Goal: Task Accomplishment & Management: Complete application form

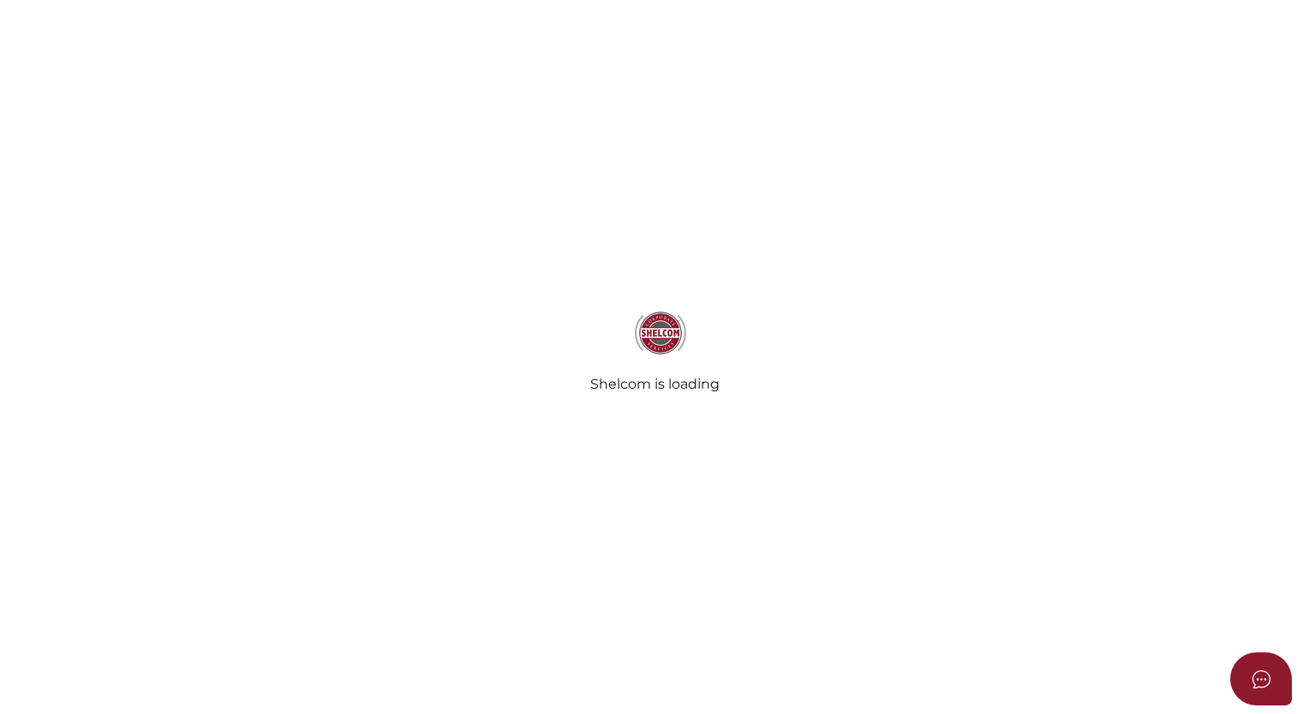
select select
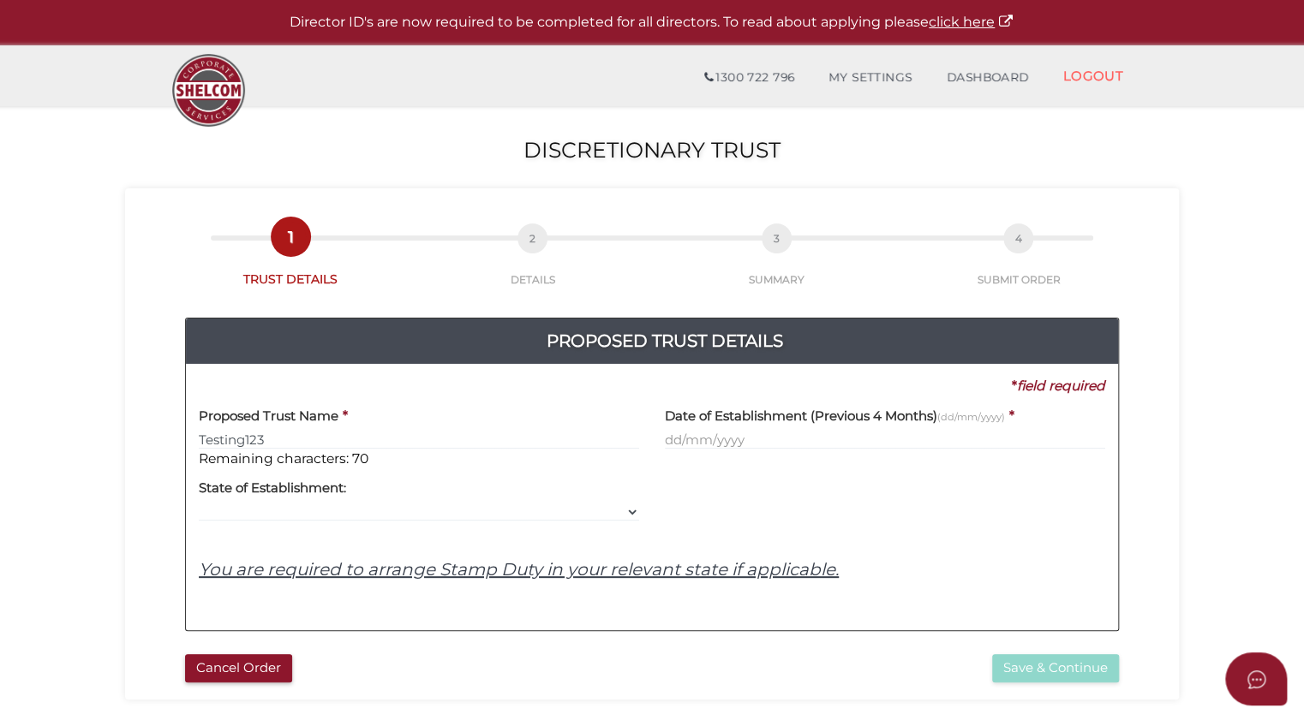
type input "Testing123"
click at [659, 433] on div "Date of Establishment (Previous 4 Months) (dd/mm/yyyy) *" at bounding box center [885, 432] width 466 height 73
click at [690, 457] on div "Date of Establishment (Previous 4 Months) (dd/mm/yyyy) *" at bounding box center [885, 432] width 466 height 73
click at [694, 447] on input "text" at bounding box center [885, 440] width 440 height 19
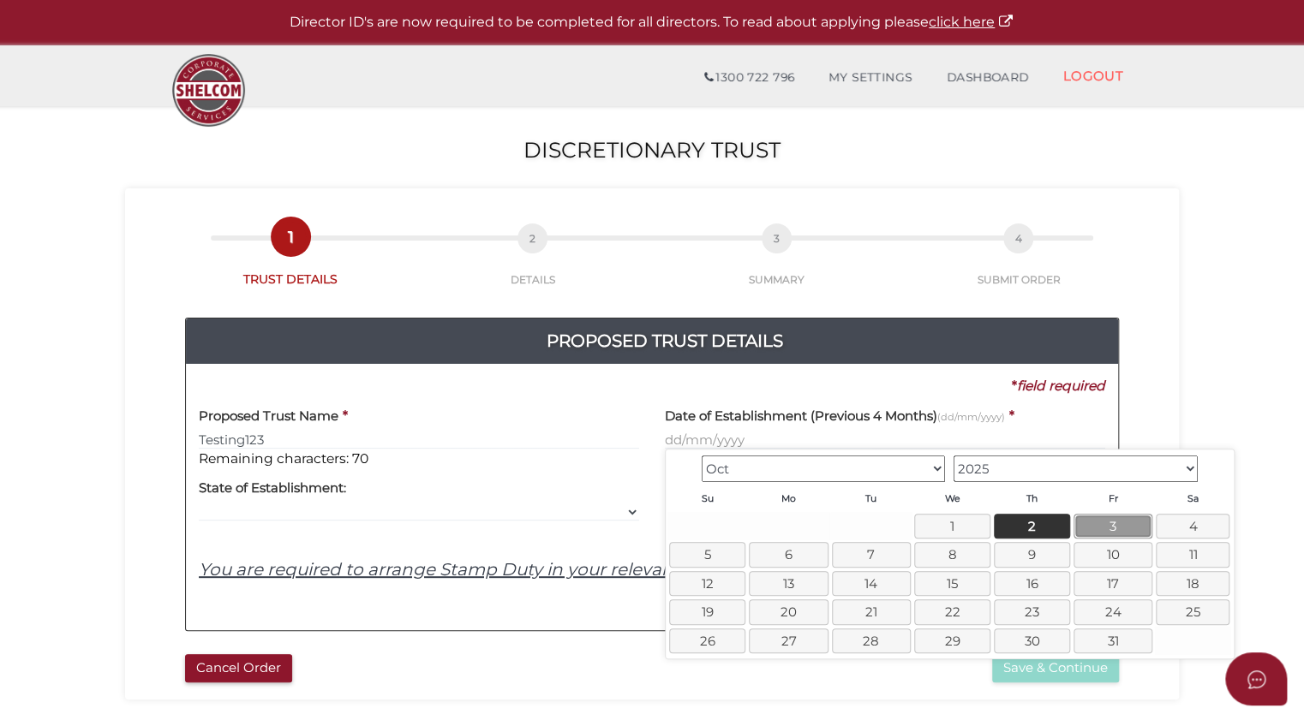
click at [1093, 523] on link "3" at bounding box center [1112, 526] width 79 height 25
type input "03/10/2025"
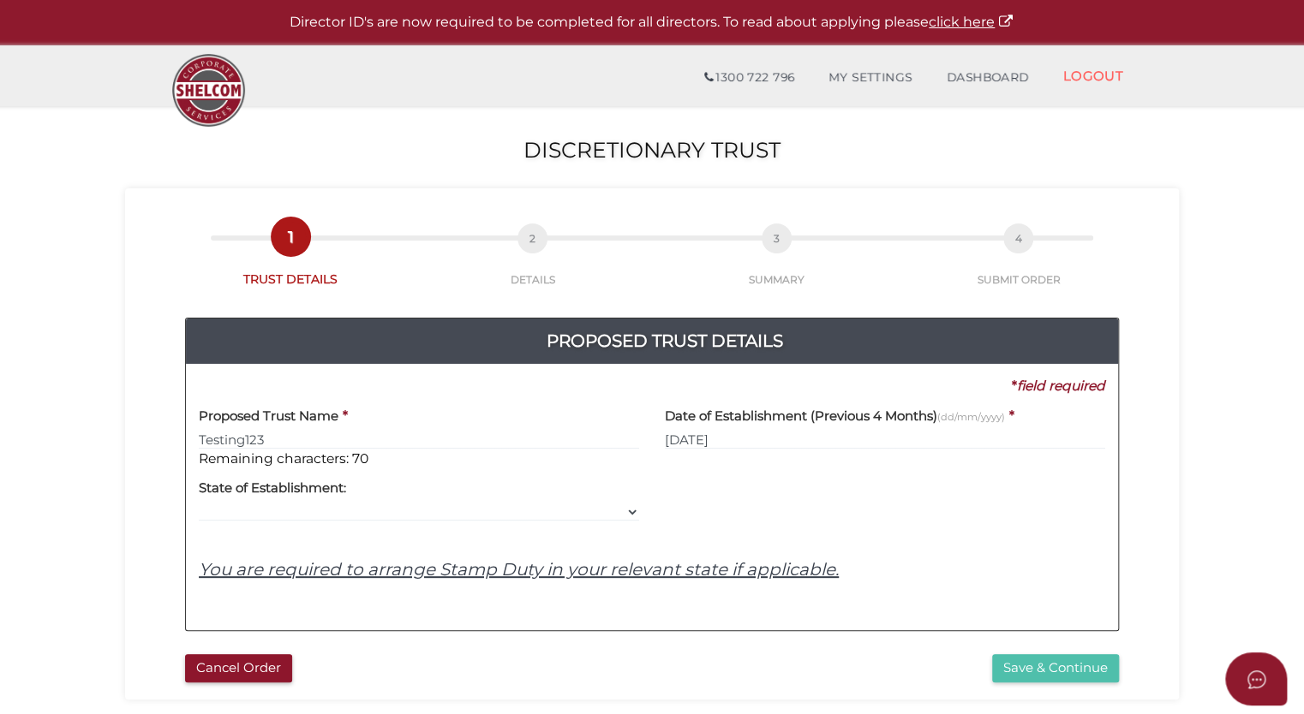
click at [1021, 670] on button "Save & Continue" at bounding box center [1055, 669] width 127 height 28
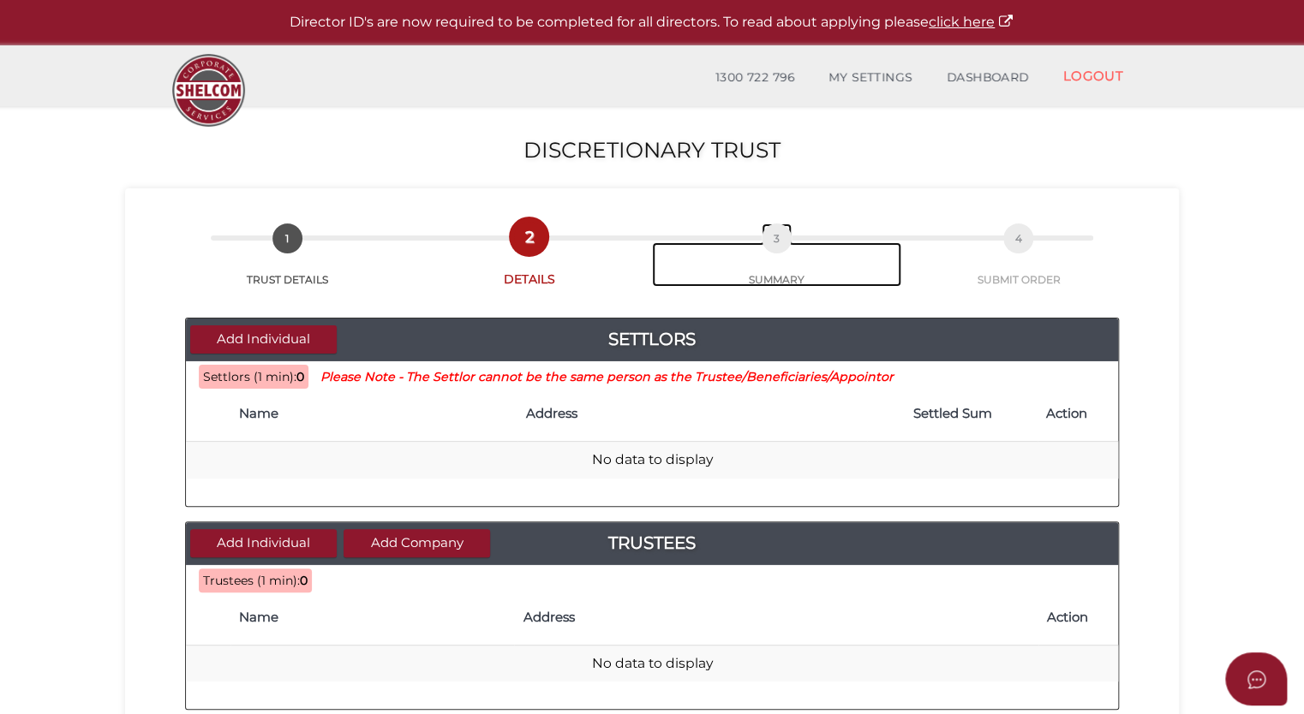
click at [767, 259] on link "3 SUMMARY" at bounding box center [776, 264] width 249 height 45
click at [778, 242] on span "3" at bounding box center [777, 239] width 30 height 30
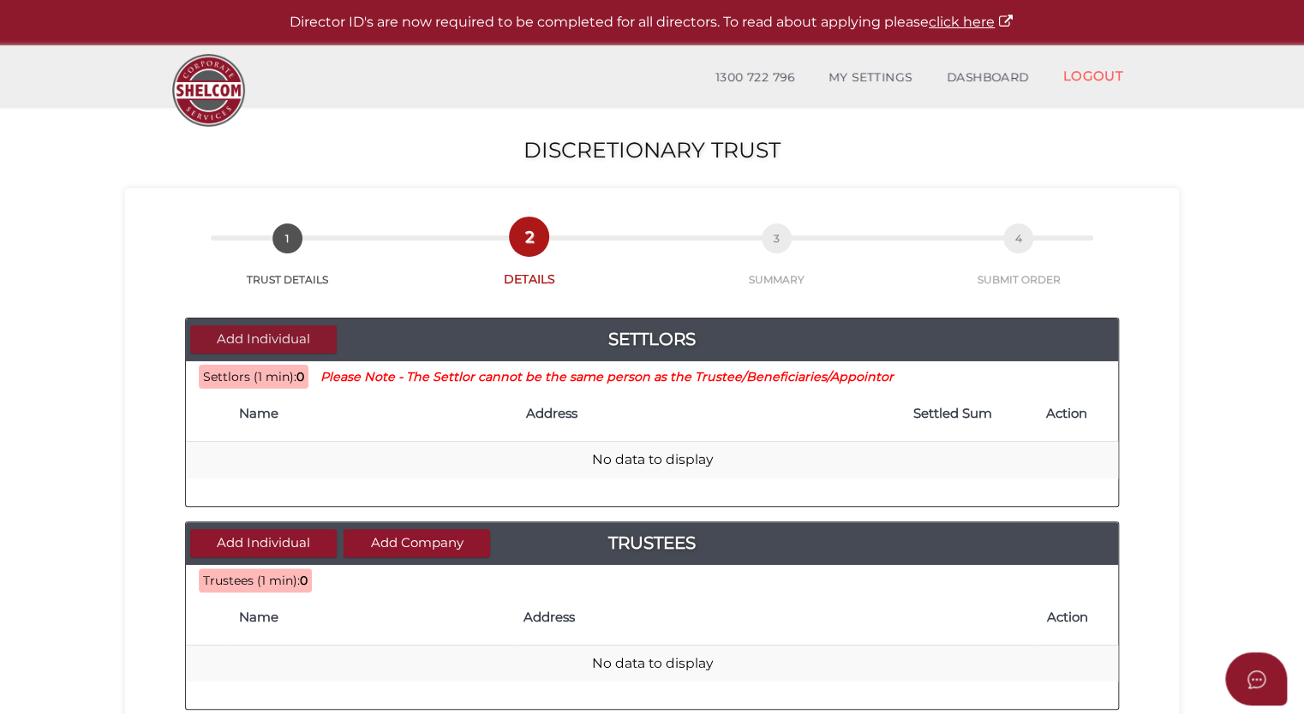
click at [281, 342] on button "Add Individual" at bounding box center [263, 340] width 146 height 28
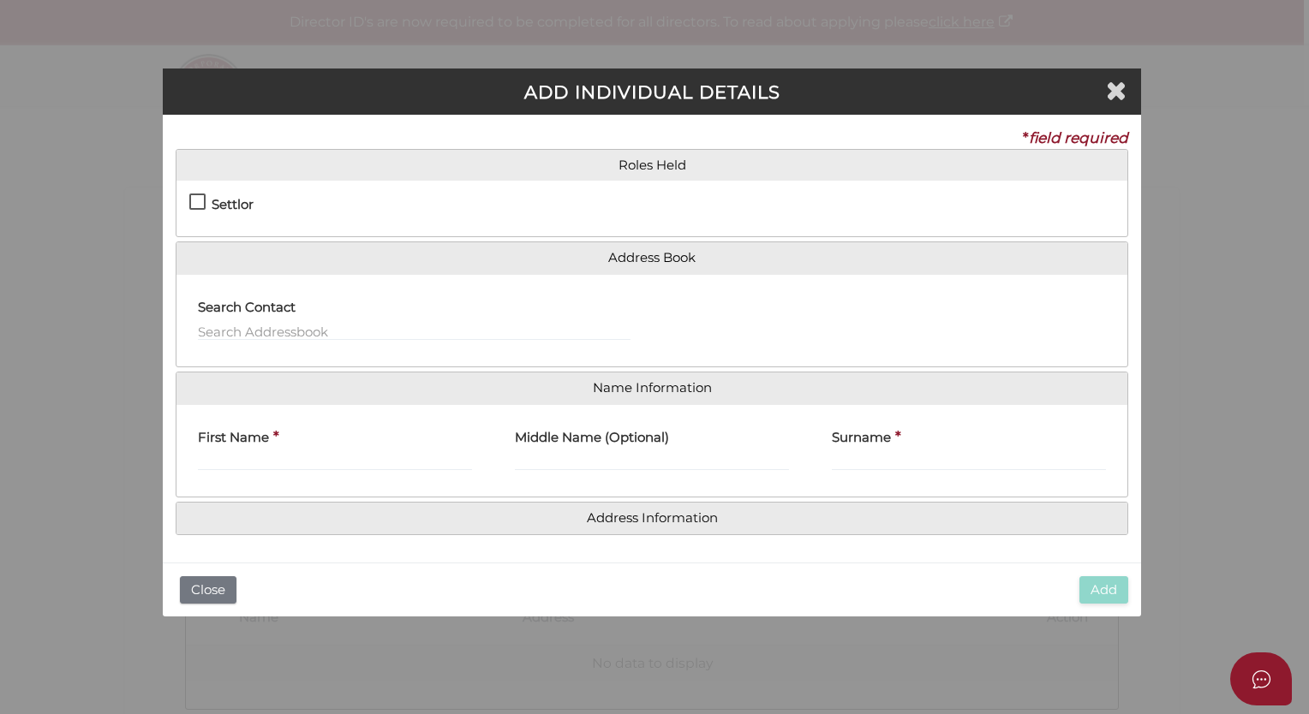
click at [243, 206] on h4 "Settlor" at bounding box center [233, 205] width 42 height 15
checkbox input "true"
type input "10"
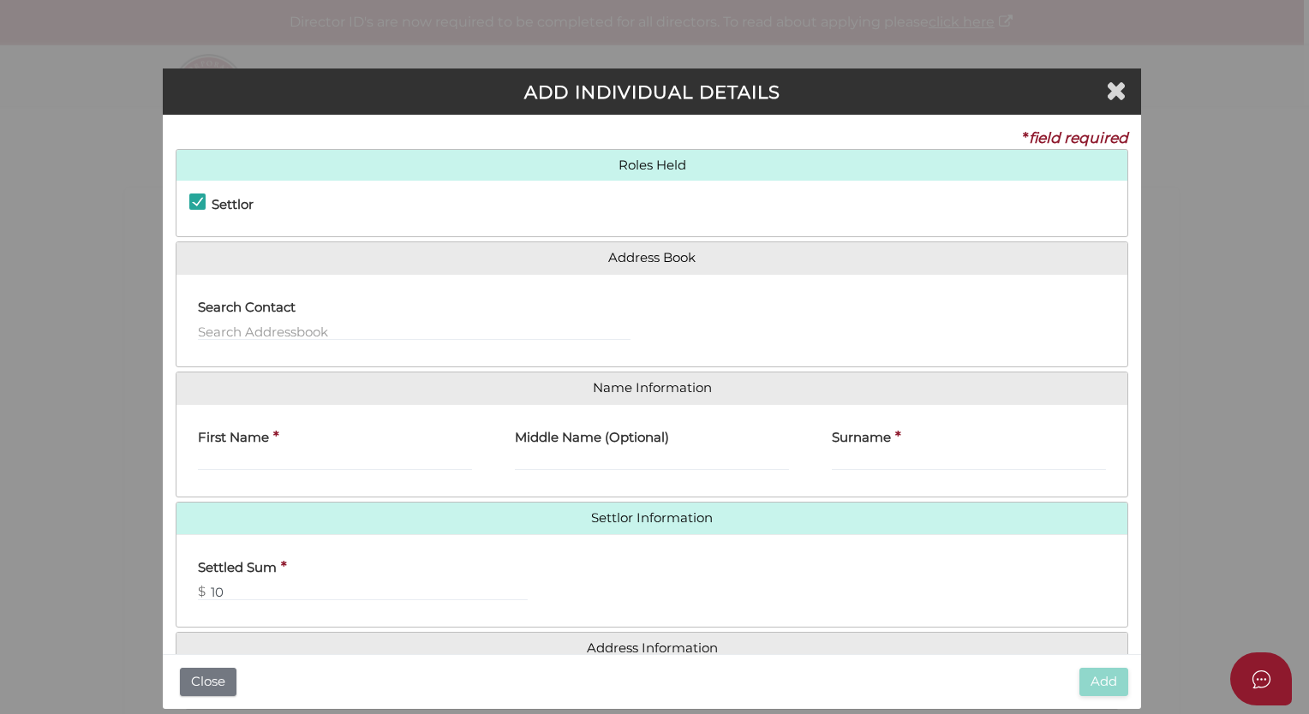
drag, startPoint x: 370, startPoint y: 269, endPoint x: 265, endPoint y: 320, distance: 117.2
click at [369, 269] on h4 "Address Book" at bounding box center [651, 258] width 951 height 32
click at [241, 324] on input "text" at bounding box center [414, 331] width 433 height 19
click at [344, 330] on input "text" at bounding box center [414, 331] width 433 height 19
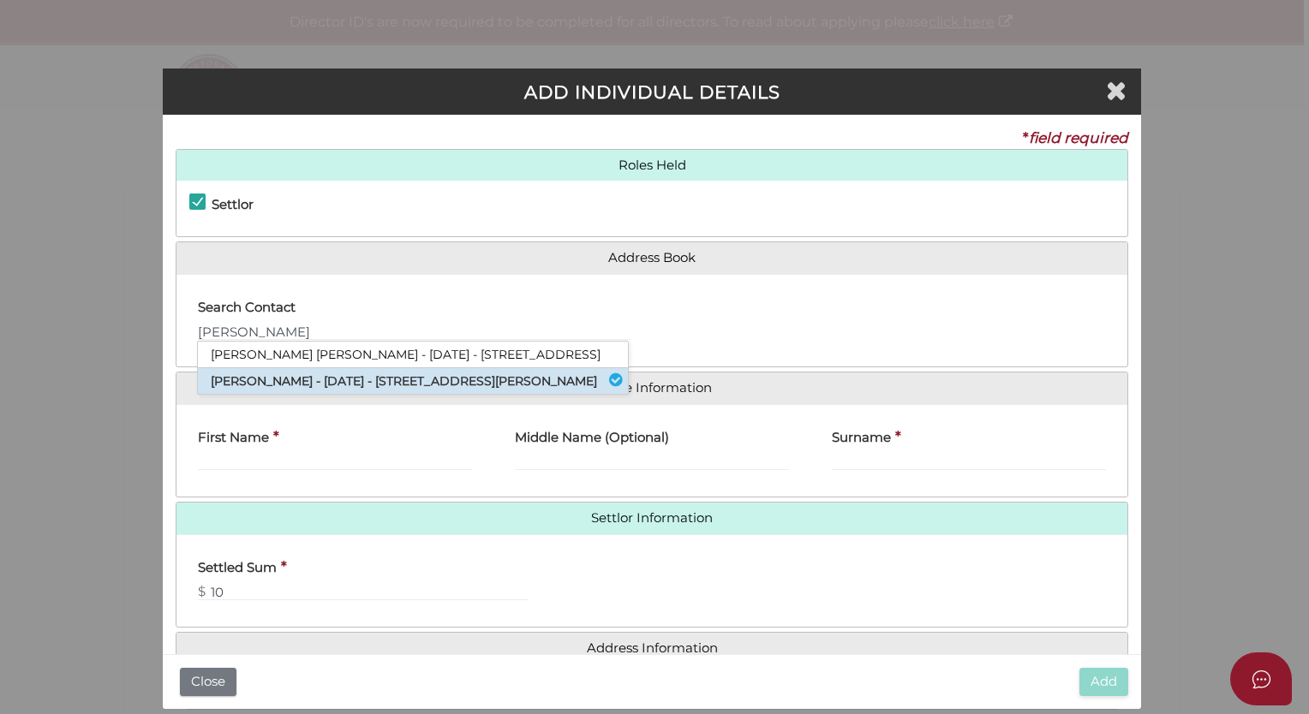
click at [321, 380] on li "Andy Lau - 19/01/1978 - 38 Wells Street, Southbank, VIC, 3006" at bounding box center [413, 381] width 430 height 26
type input "Andy"
type input "Lau"
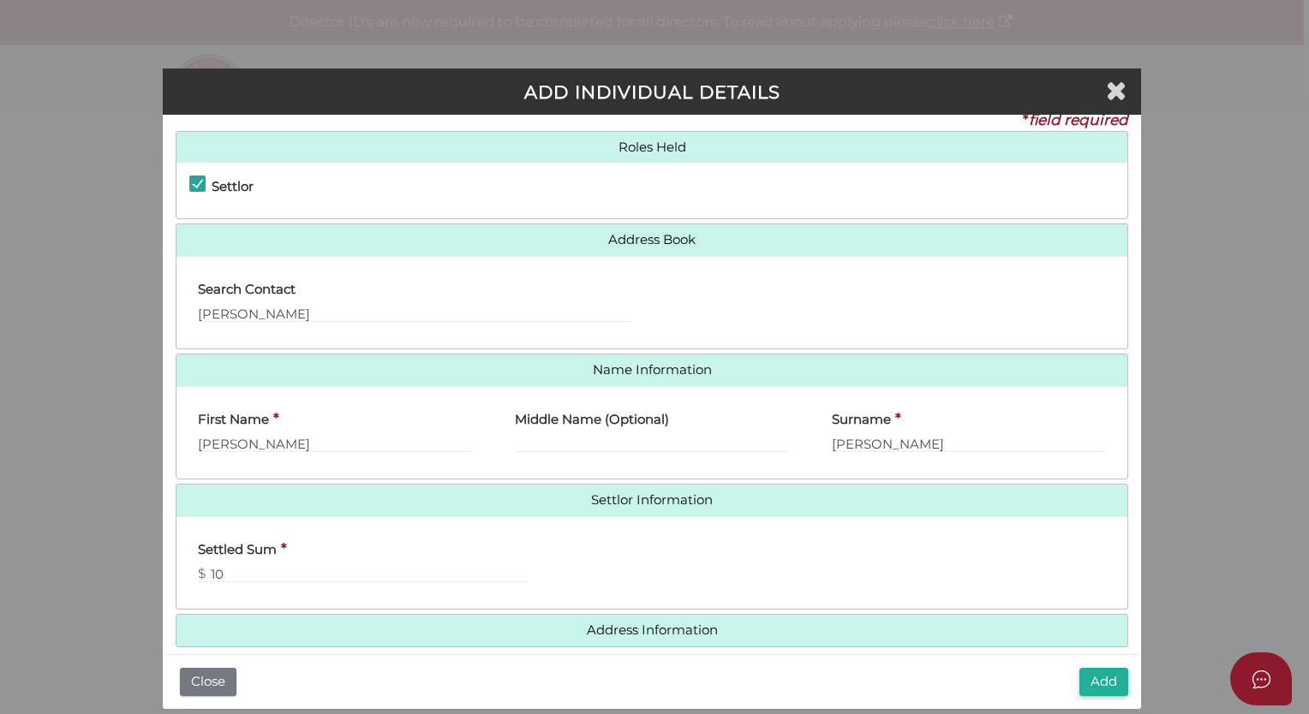
scroll to position [36, 0]
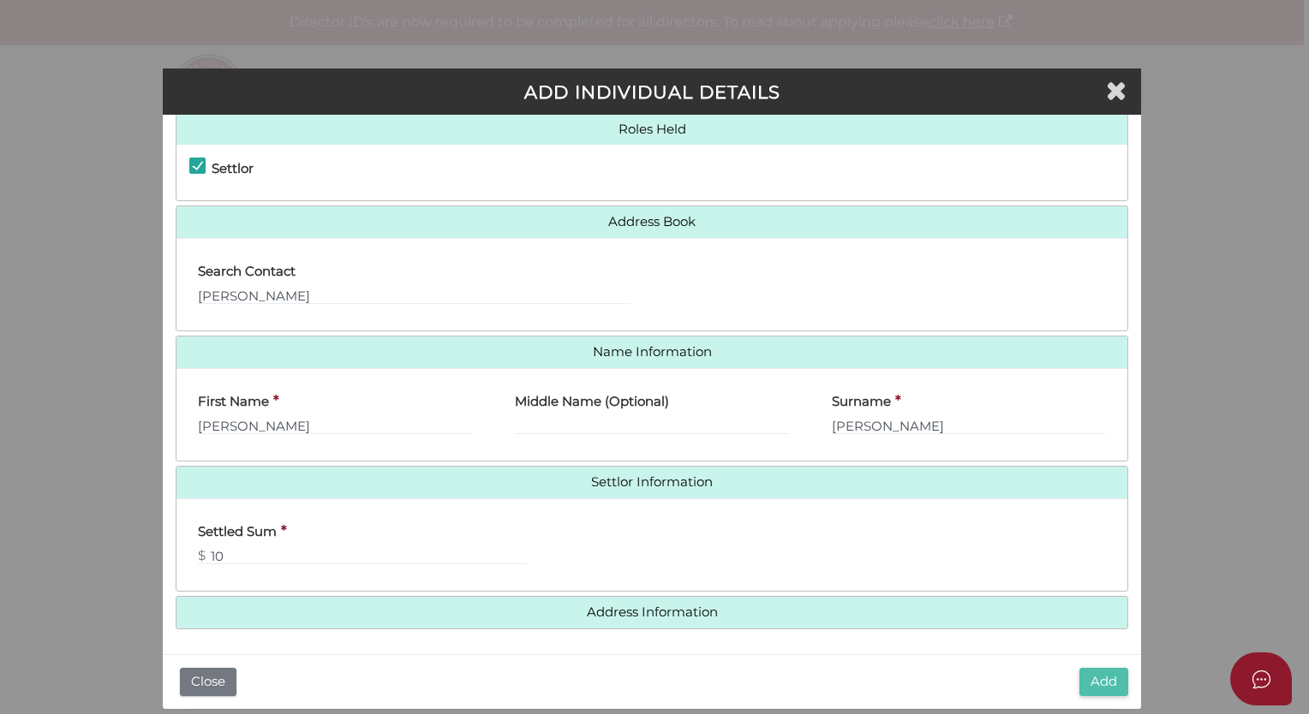
click at [1088, 677] on button "Add" at bounding box center [1103, 682] width 49 height 28
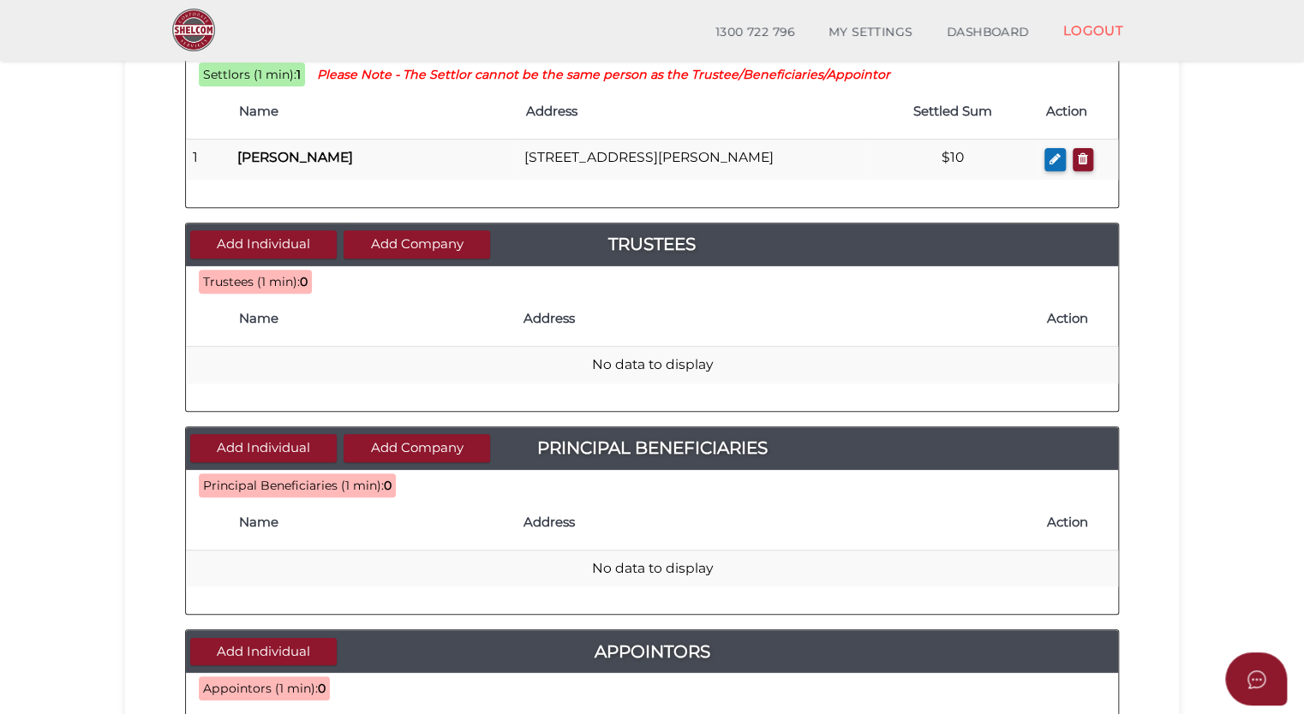
scroll to position [257, 0]
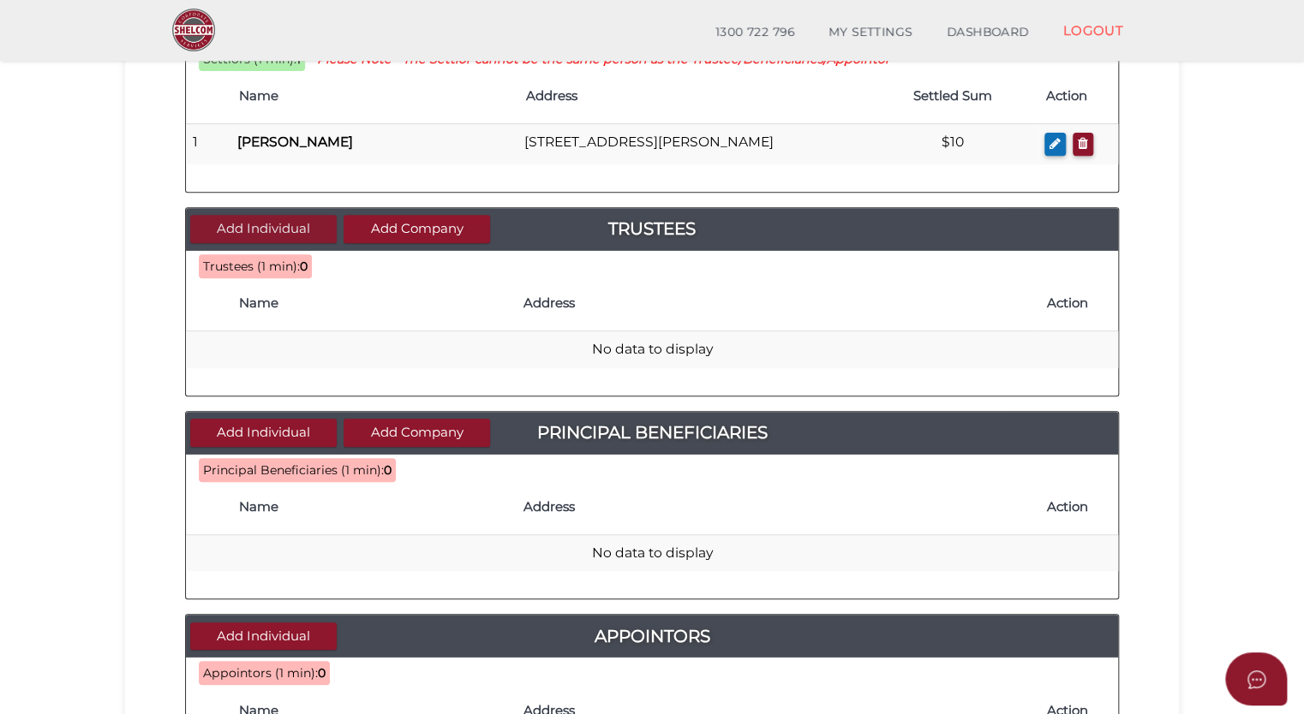
click at [303, 226] on button "Add Individual" at bounding box center [263, 229] width 146 height 28
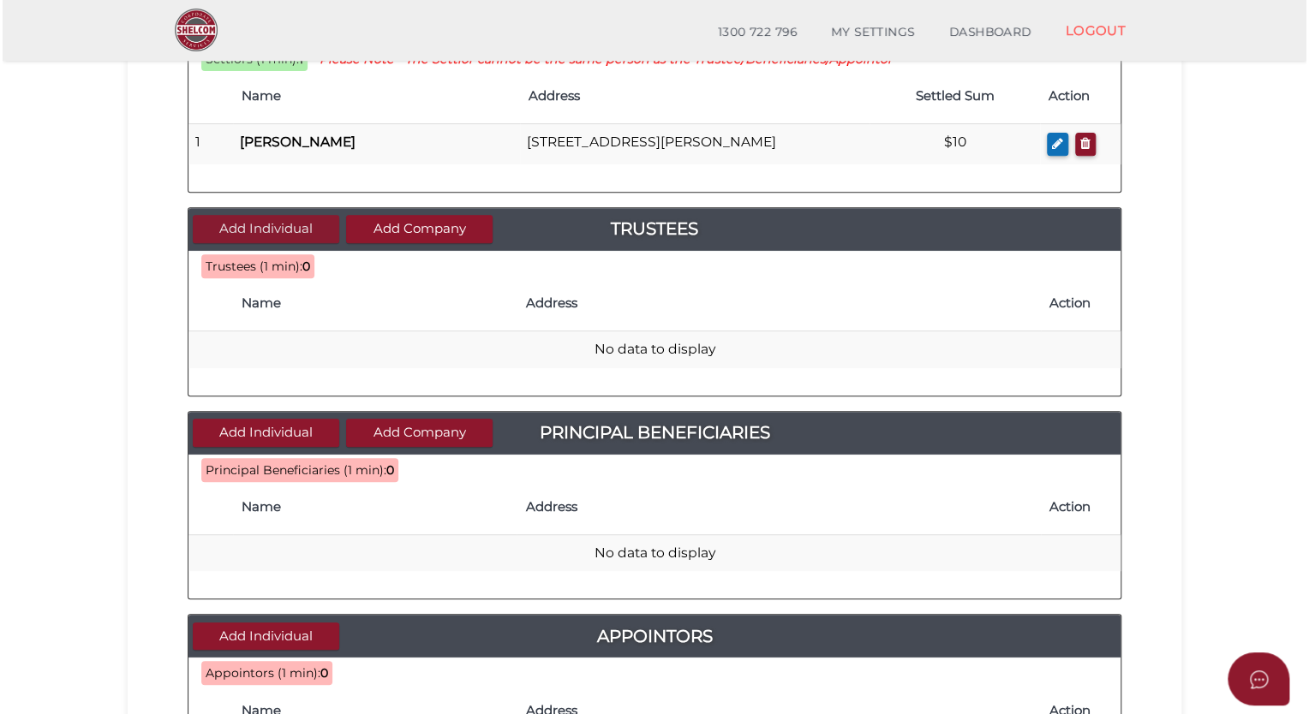
scroll to position [0, 0]
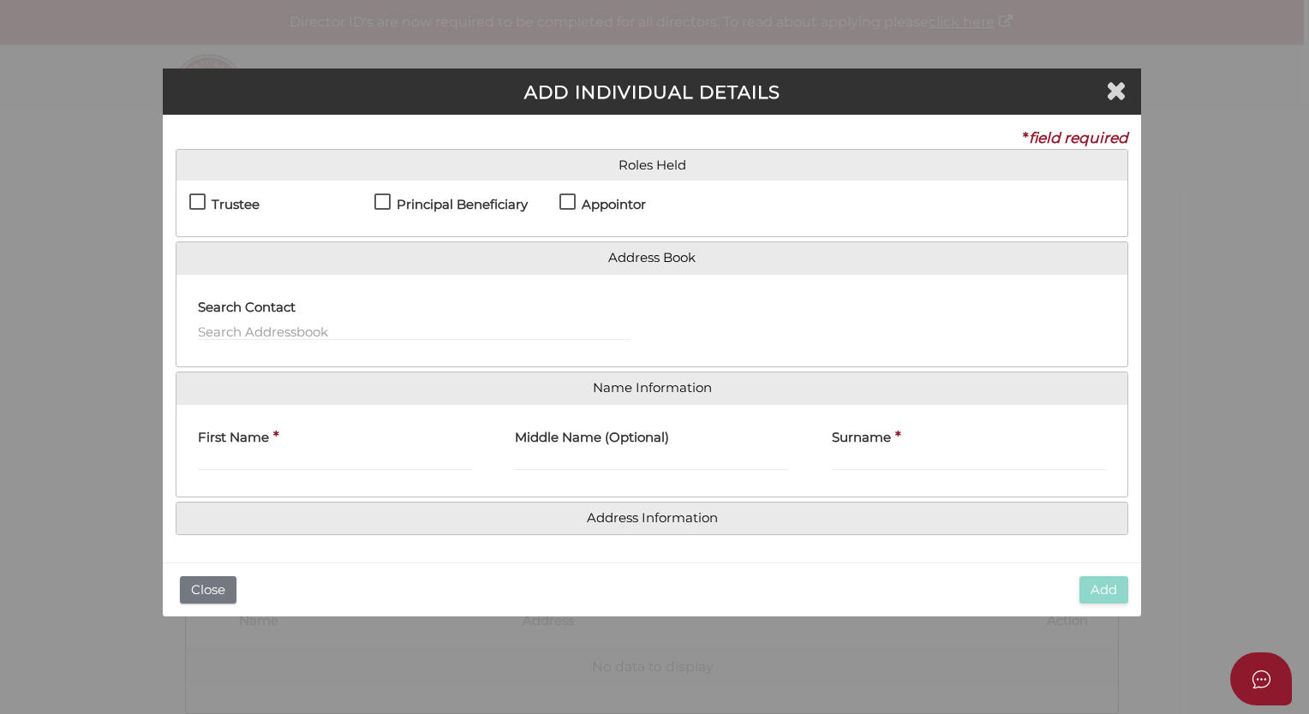
click at [233, 210] on h4 "Trustee" at bounding box center [236, 205] width 48 height 15
checkbox input "true"
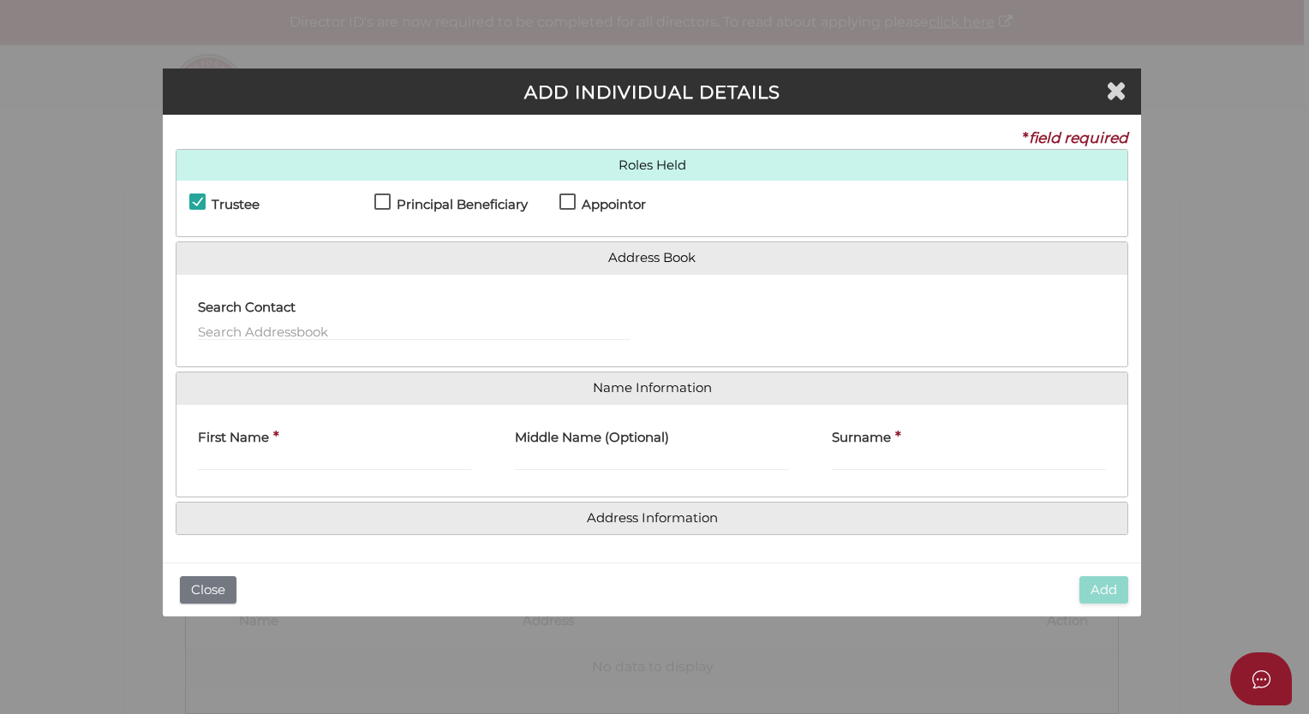
click at [569, 204] on label "Appointor" at bounding box center [602, 208] width 87 height 21
checkbox input "true"
click at [415, 206] on h4 "Principal Beneficiary" at bounding box center [462, 205] width 131 height 15
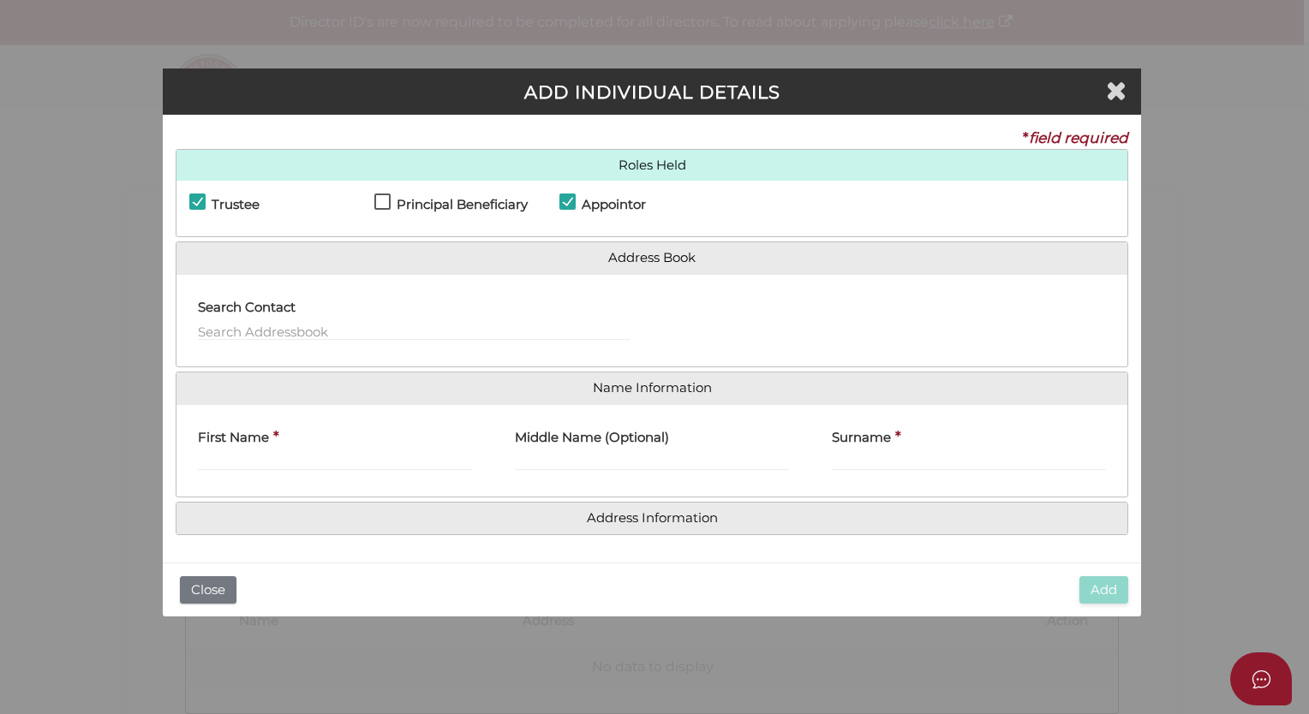
checkbox input "true"
click at [322, 326] on input "text" at bounding box center [414, 331] width 433 height 19
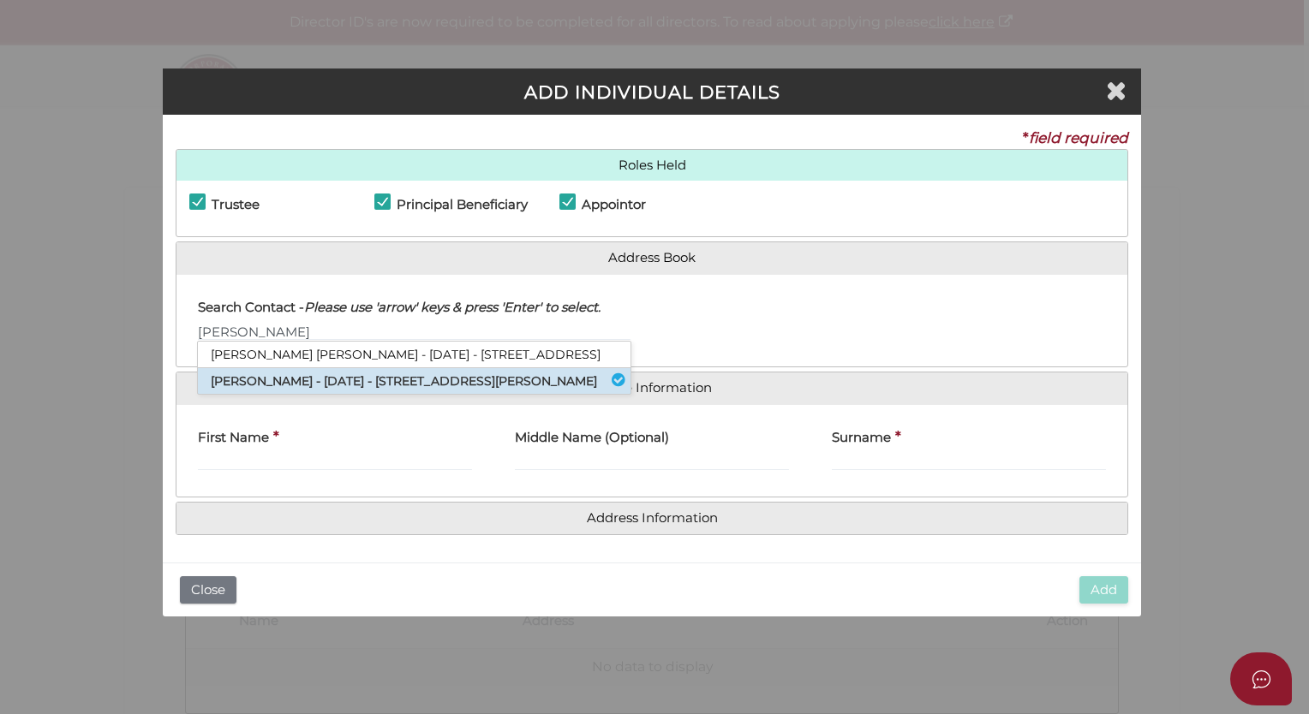
click at [307, 374] on li "Andy Lau - 19/01/1978 - 38 Wells Street, Southbank, VIC, 3006" at bounding box center [414, 381] width 433 height 26
type input "Andy"
type input "Lau"
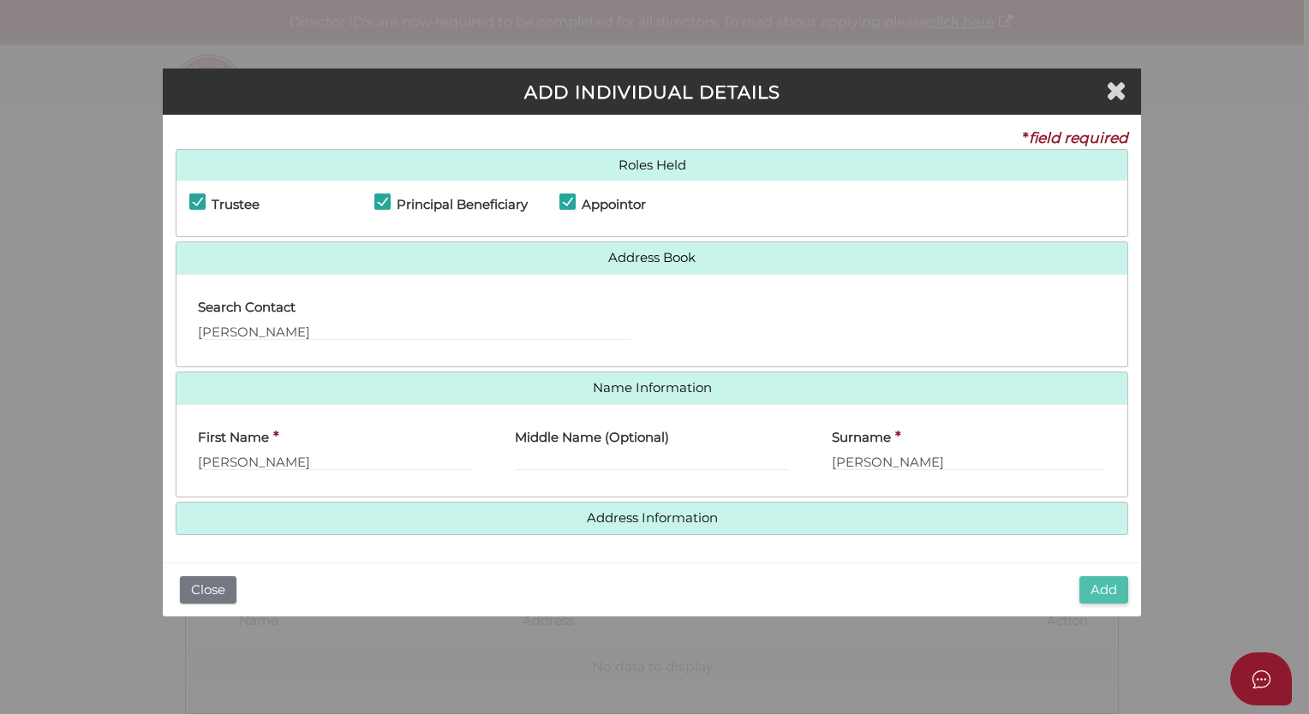
click at [1121, 584] on button "Add" at bounding box center [1103, 591] width 49 height 28
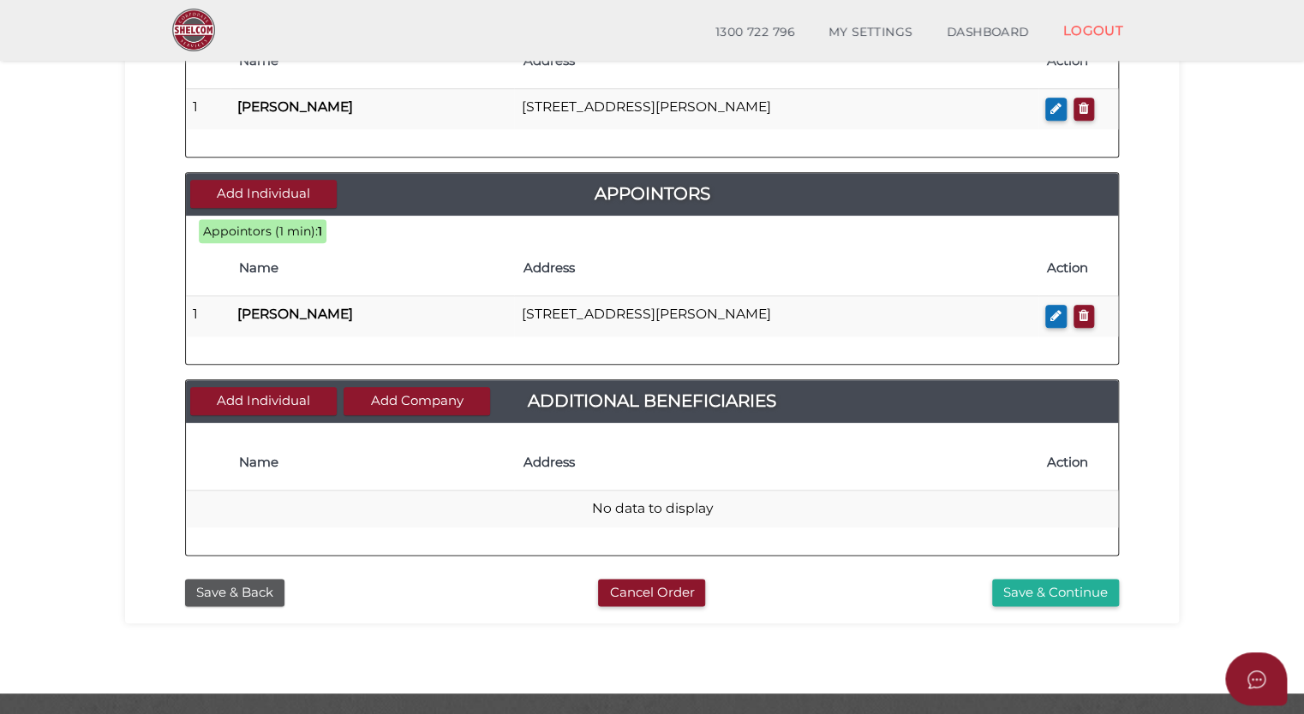
scroll to position [746, 0]
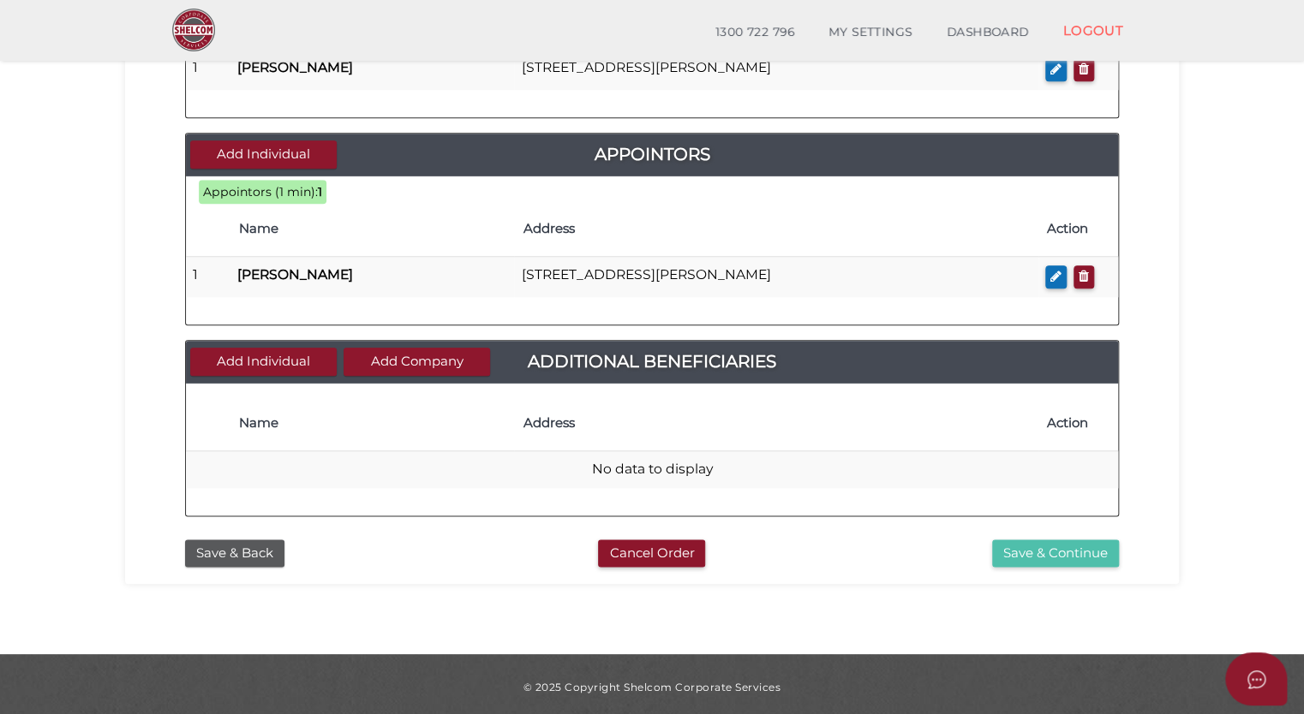
click at [1028, 551] on button "Save & Continue" at bounding box center [1055, 554] width 127 height 28
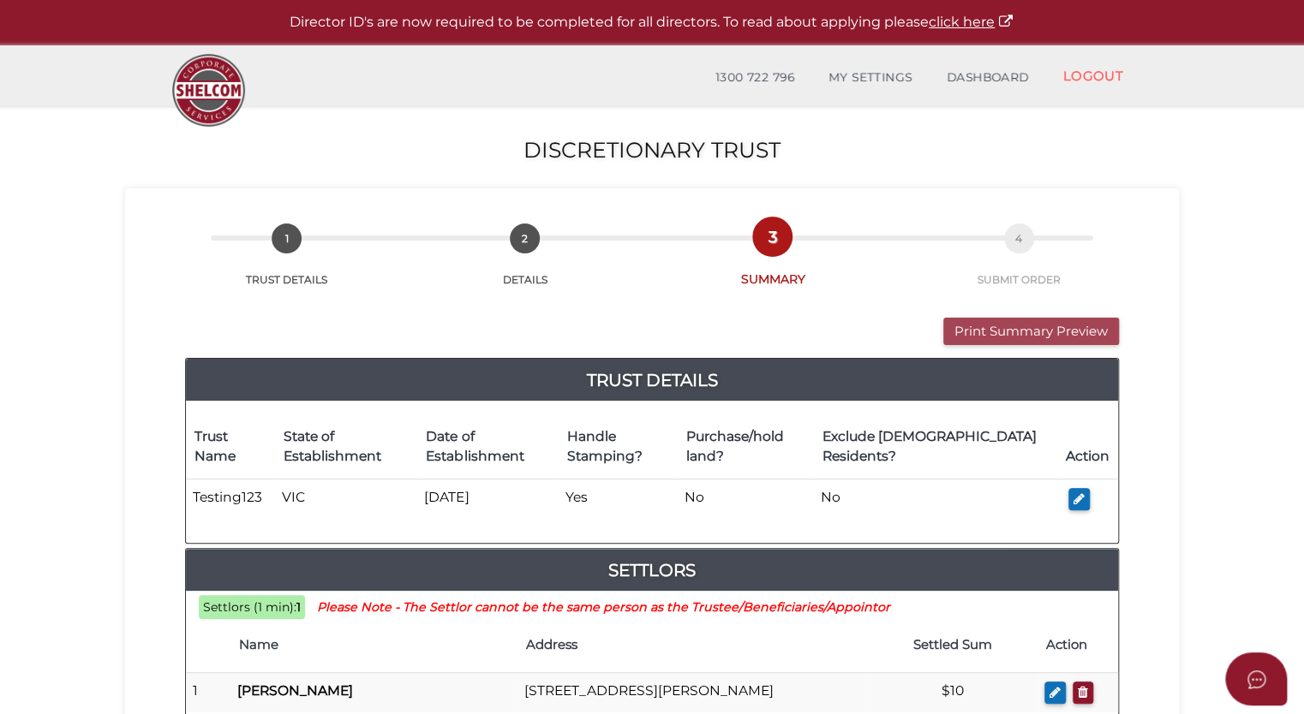
click at [1002, 321] on button "Print Summary Preview" at bounding box center [1031, 332] width 176 height 28
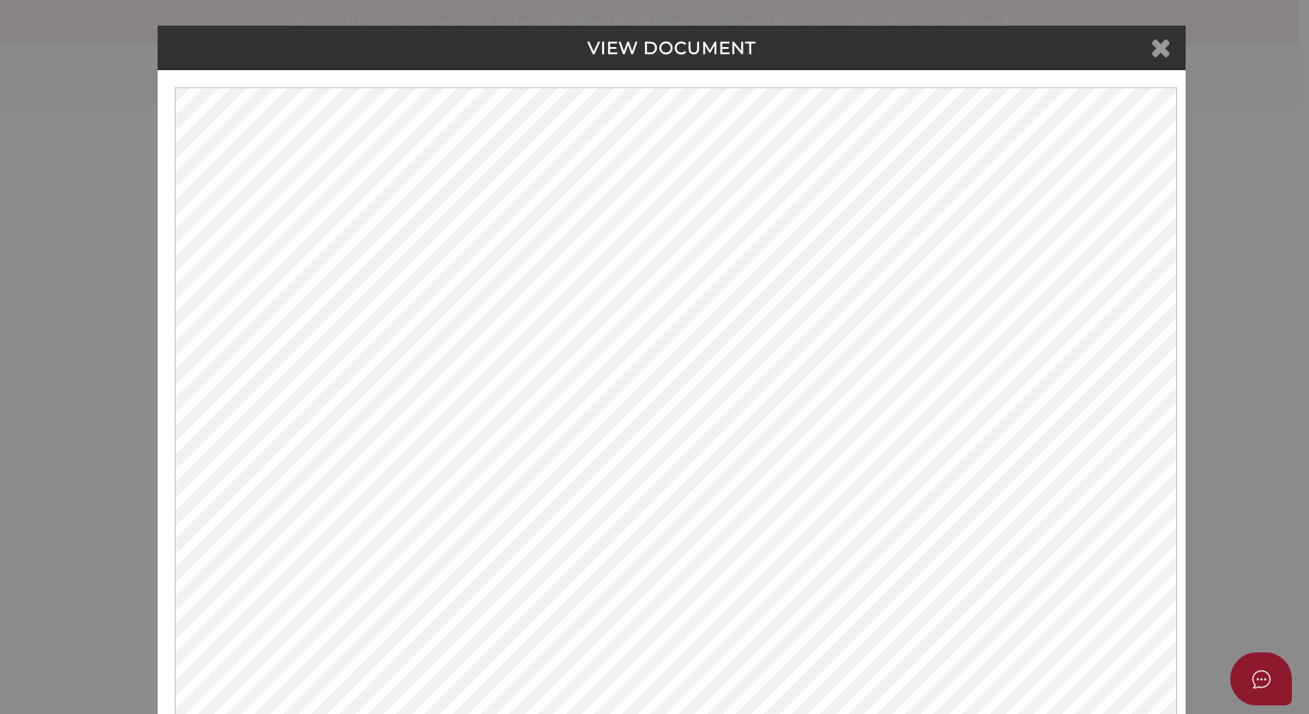
click at [1168, 46] on icon at bounding box center [1161, 47] width 21 height 26
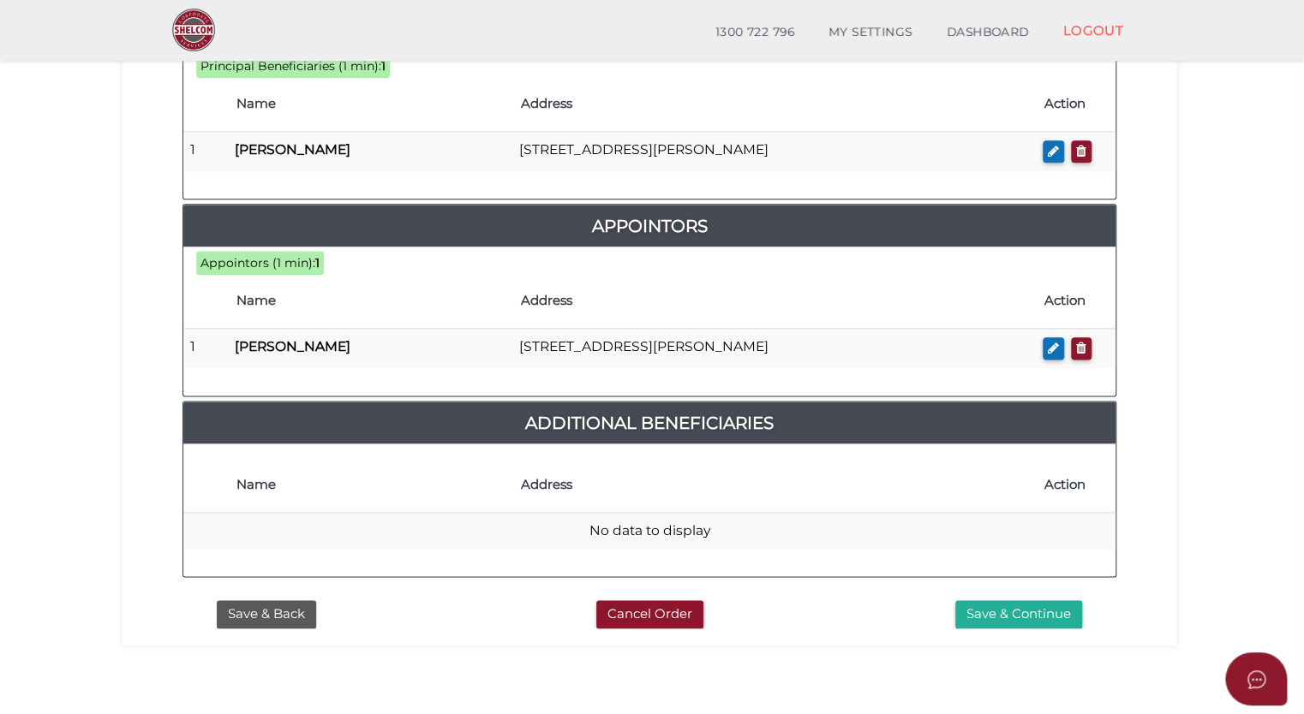
scroll to position [936, 0]
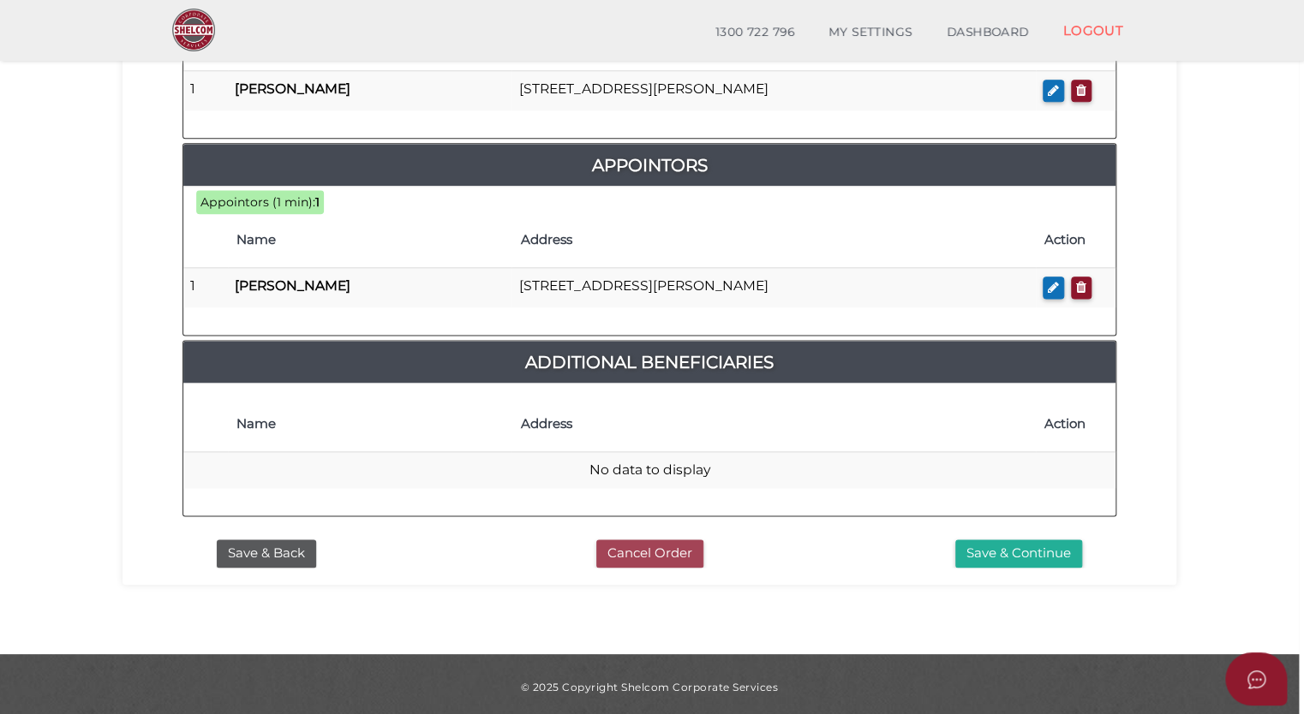
click at [654, 540] on button "Cancel Order" at bounding box center [649, 554] width 107 height 28
